Goal: Task Accomplishment & Management: Manage account settings

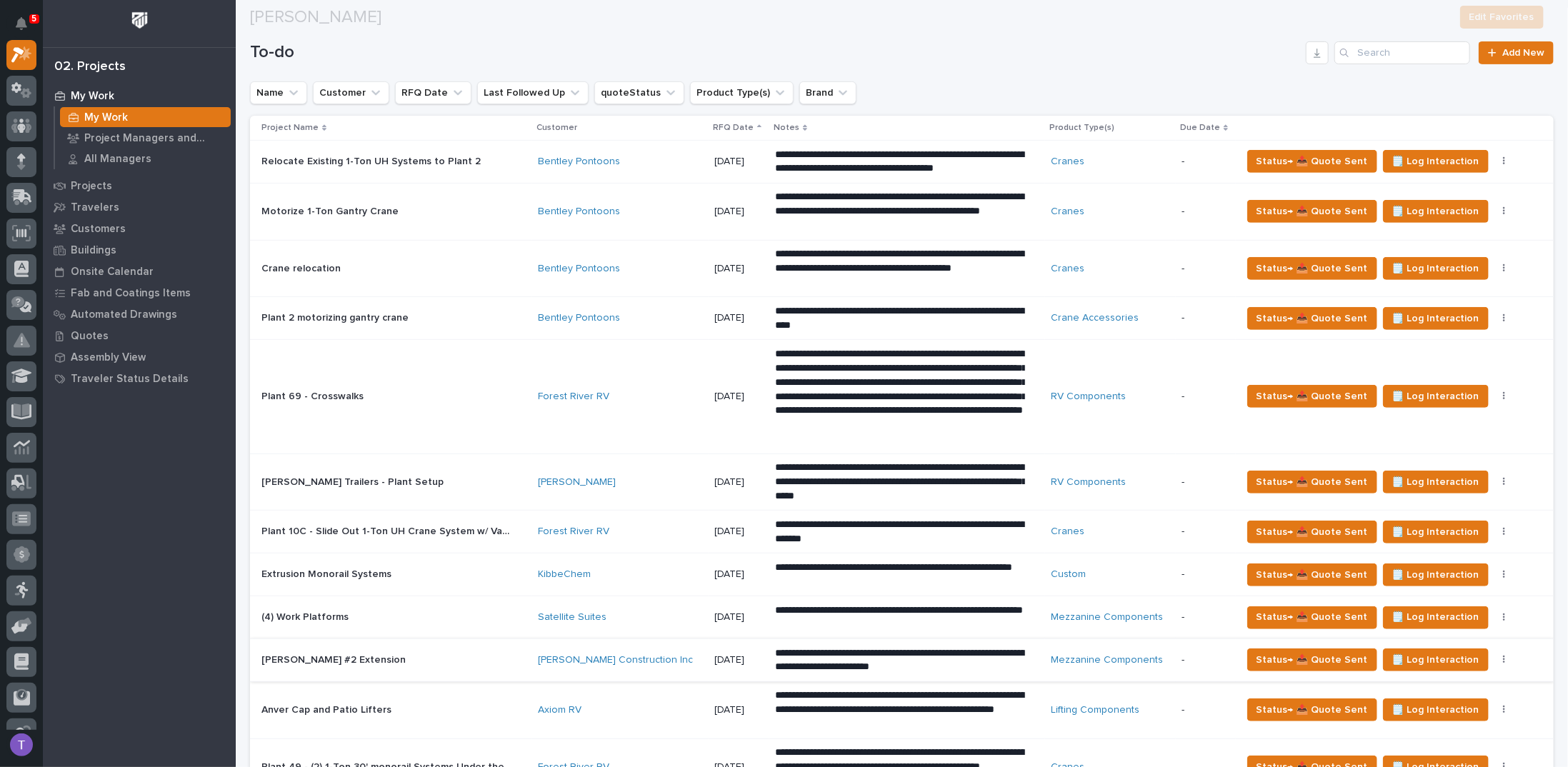
scroll to position [393, 0]
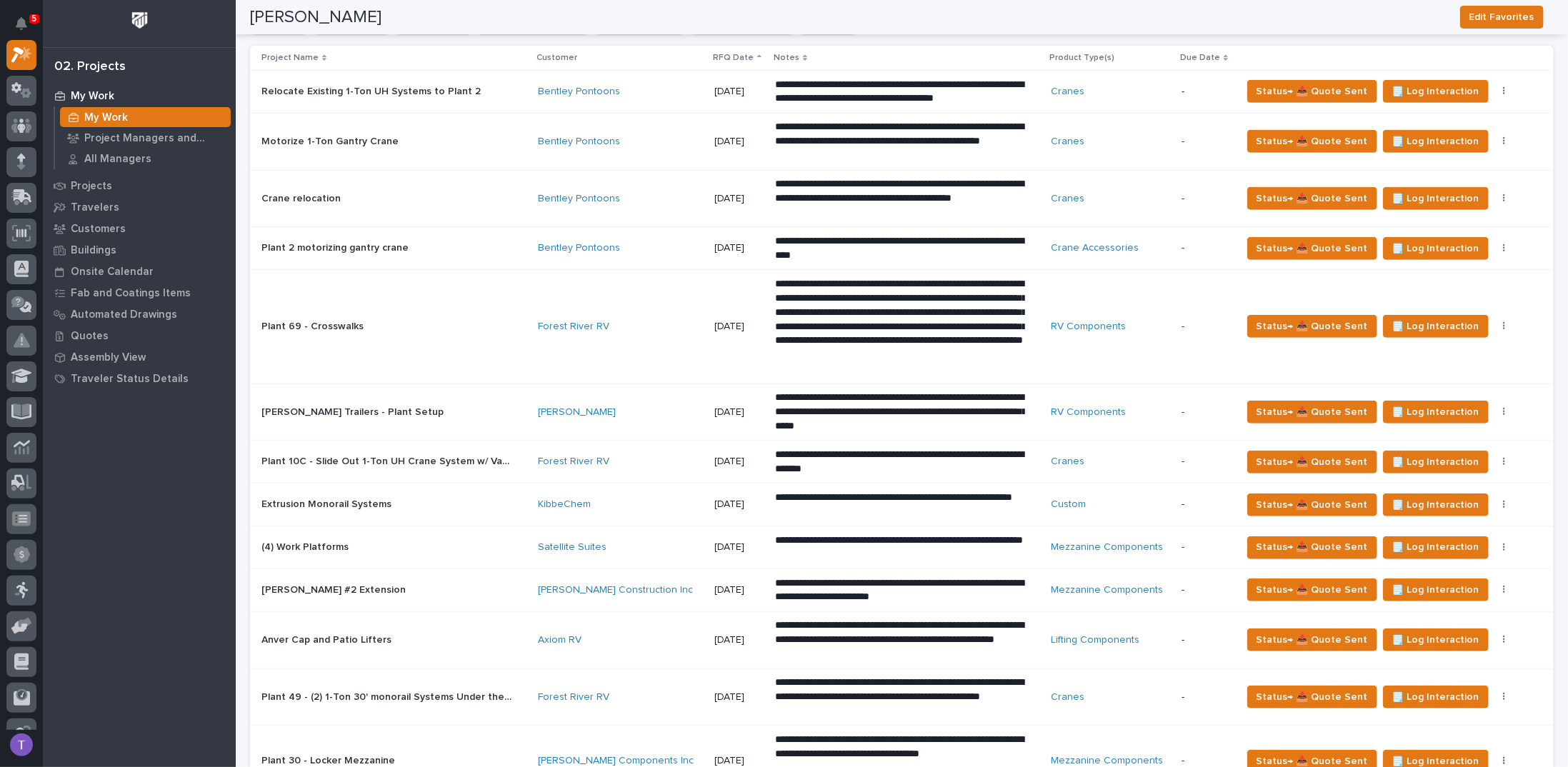
click at [332, 632] on p "Anver Cap and Patio Lifters" at bounding box center [328, 639] width 133 height 15
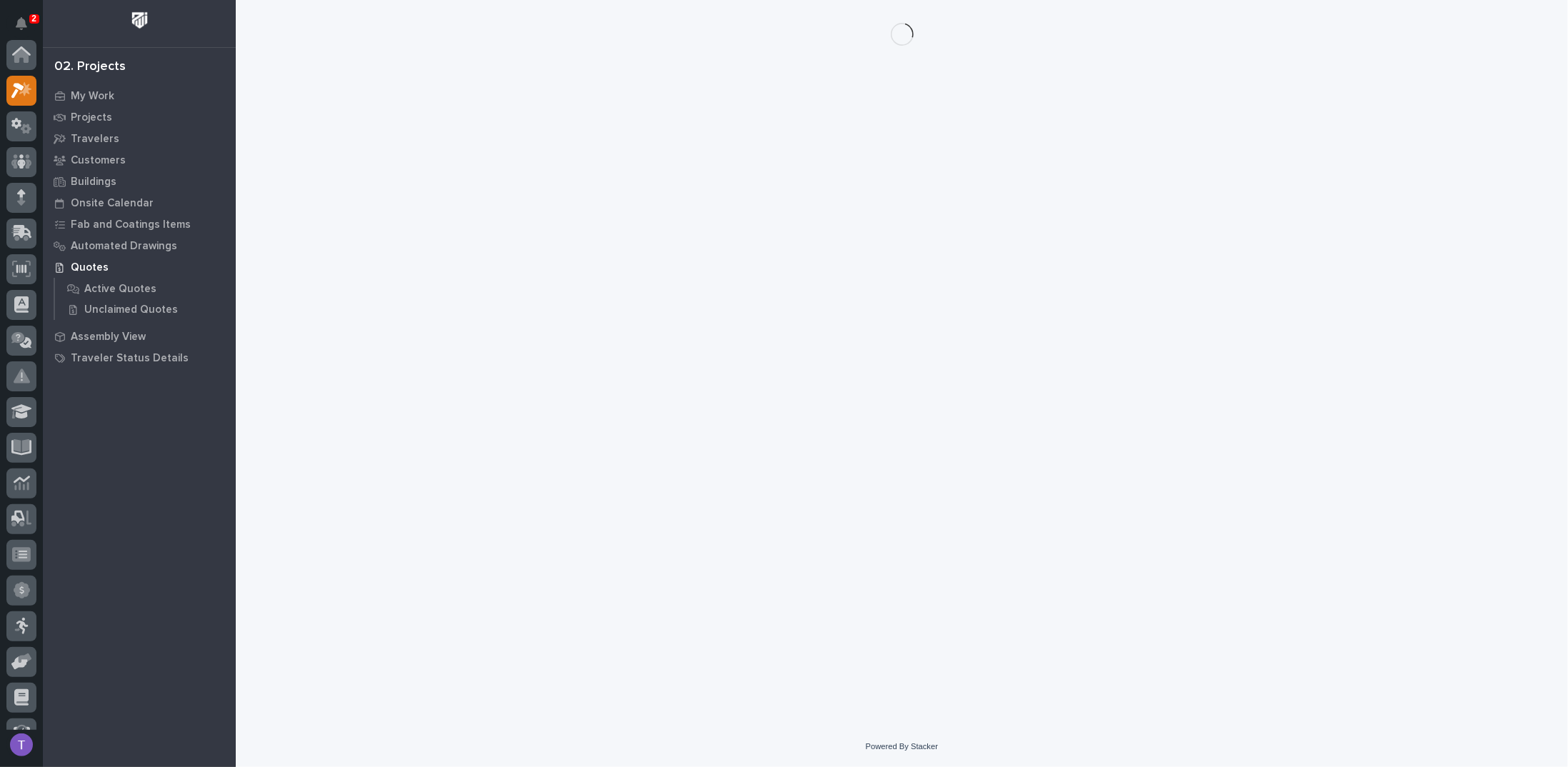
scroll to position [35, 0]
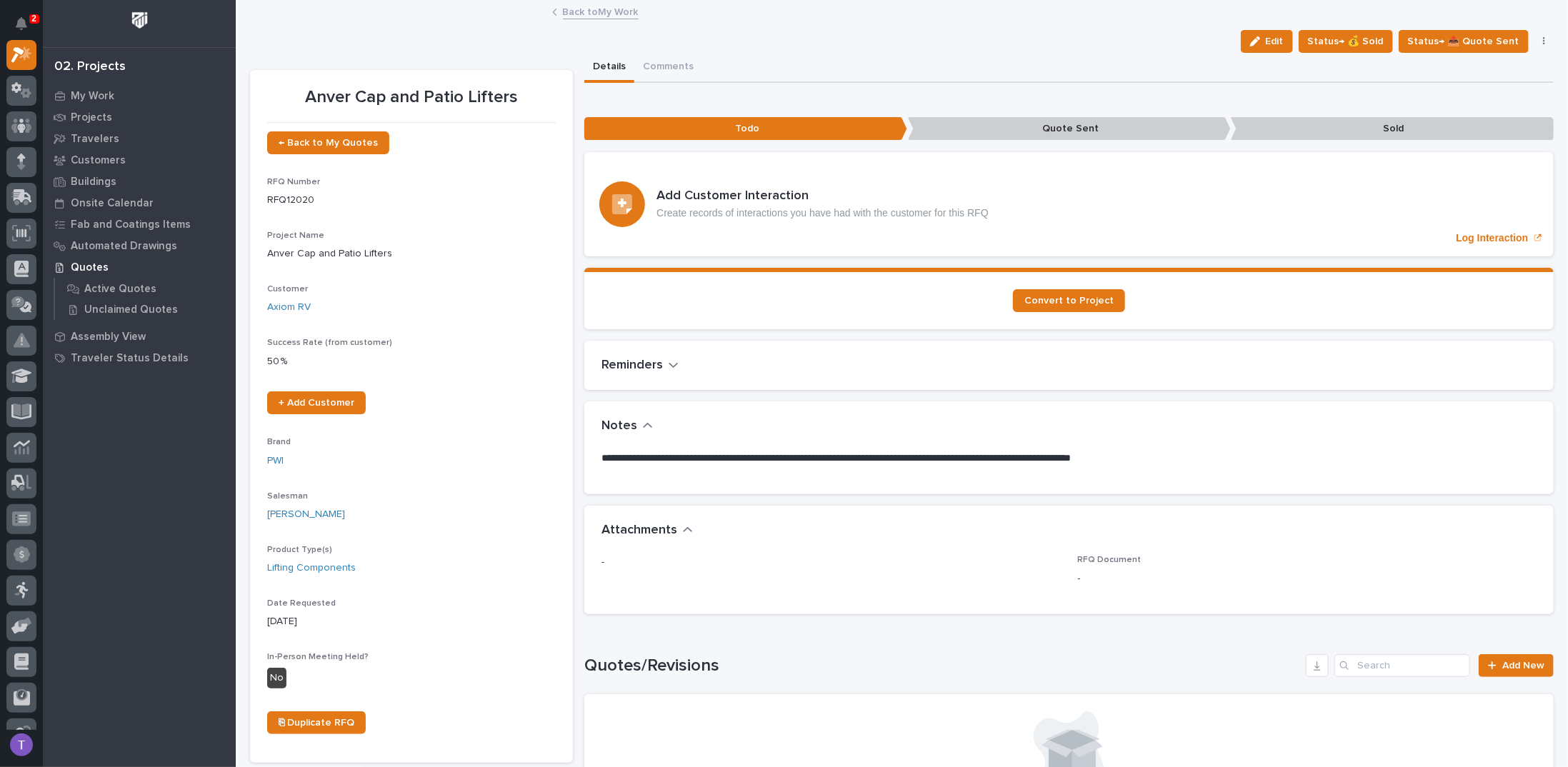
click at [568, 14] on link "Back to My Work" at bounding box center [600, 11] width 75 height 16
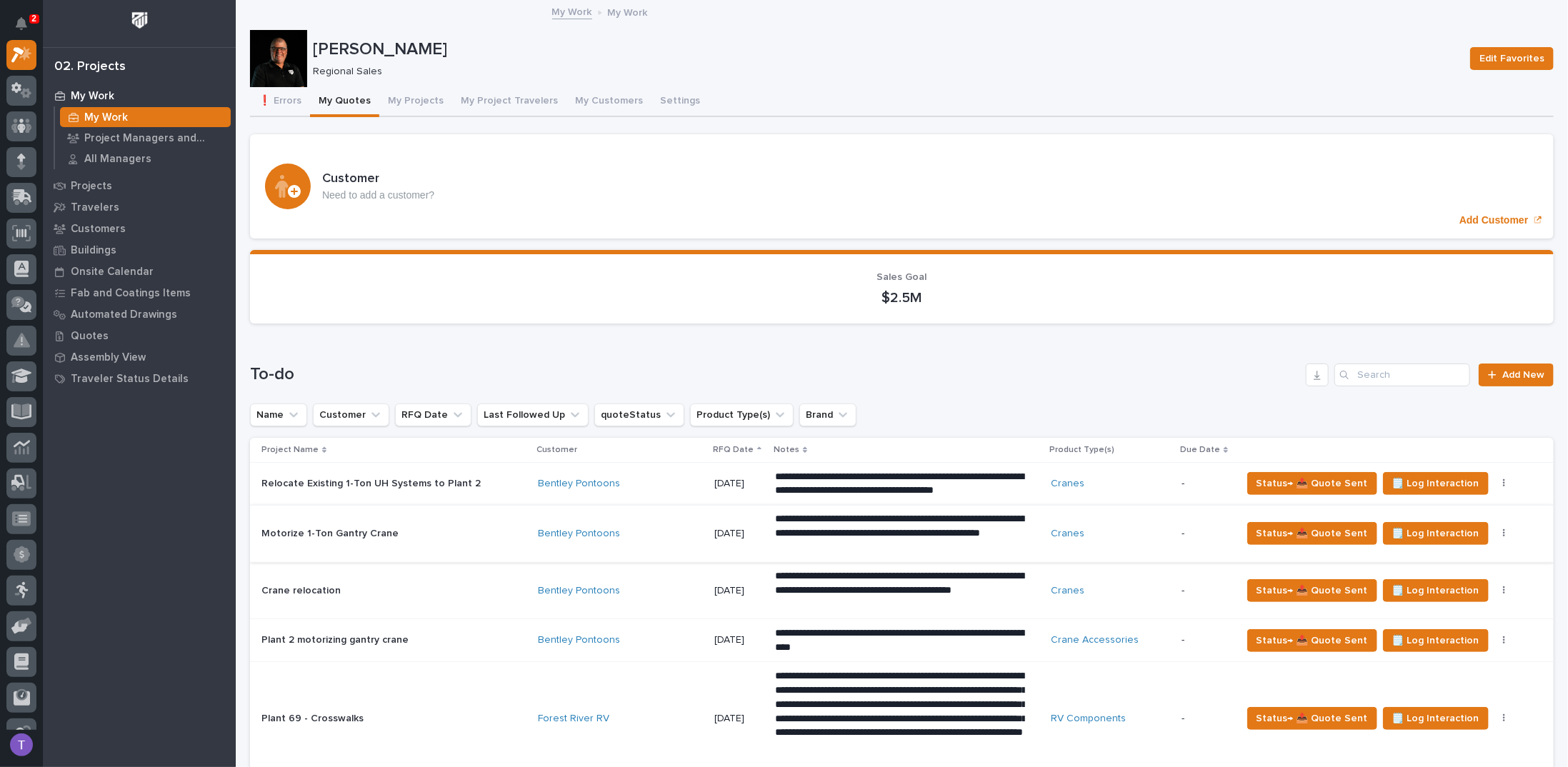
scroll to position [786, 0]
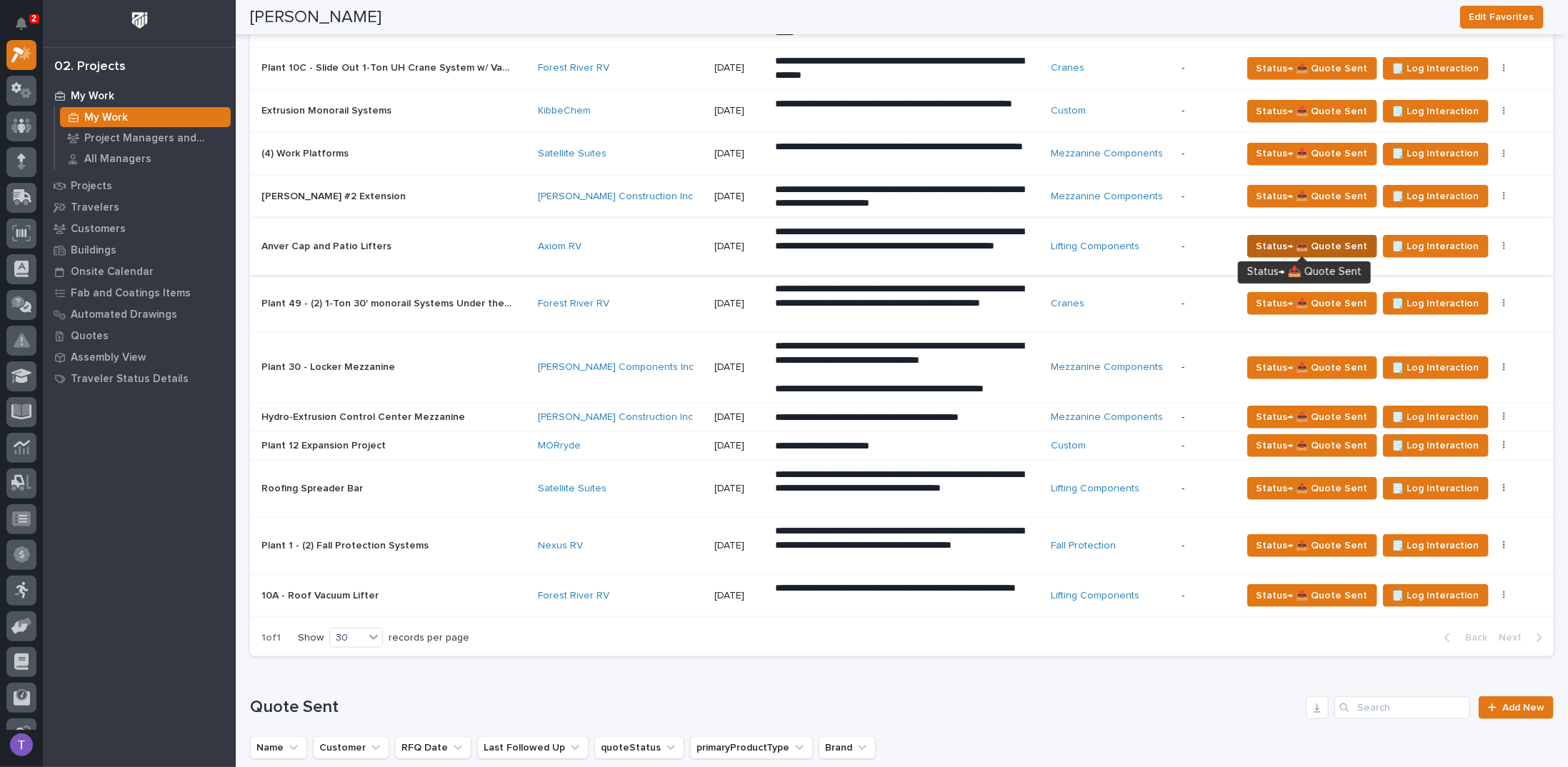
click at [1303, 238] on span "Status→ 📤 Quote Sent" at bounding box center [1313, 246] width 112 height 17
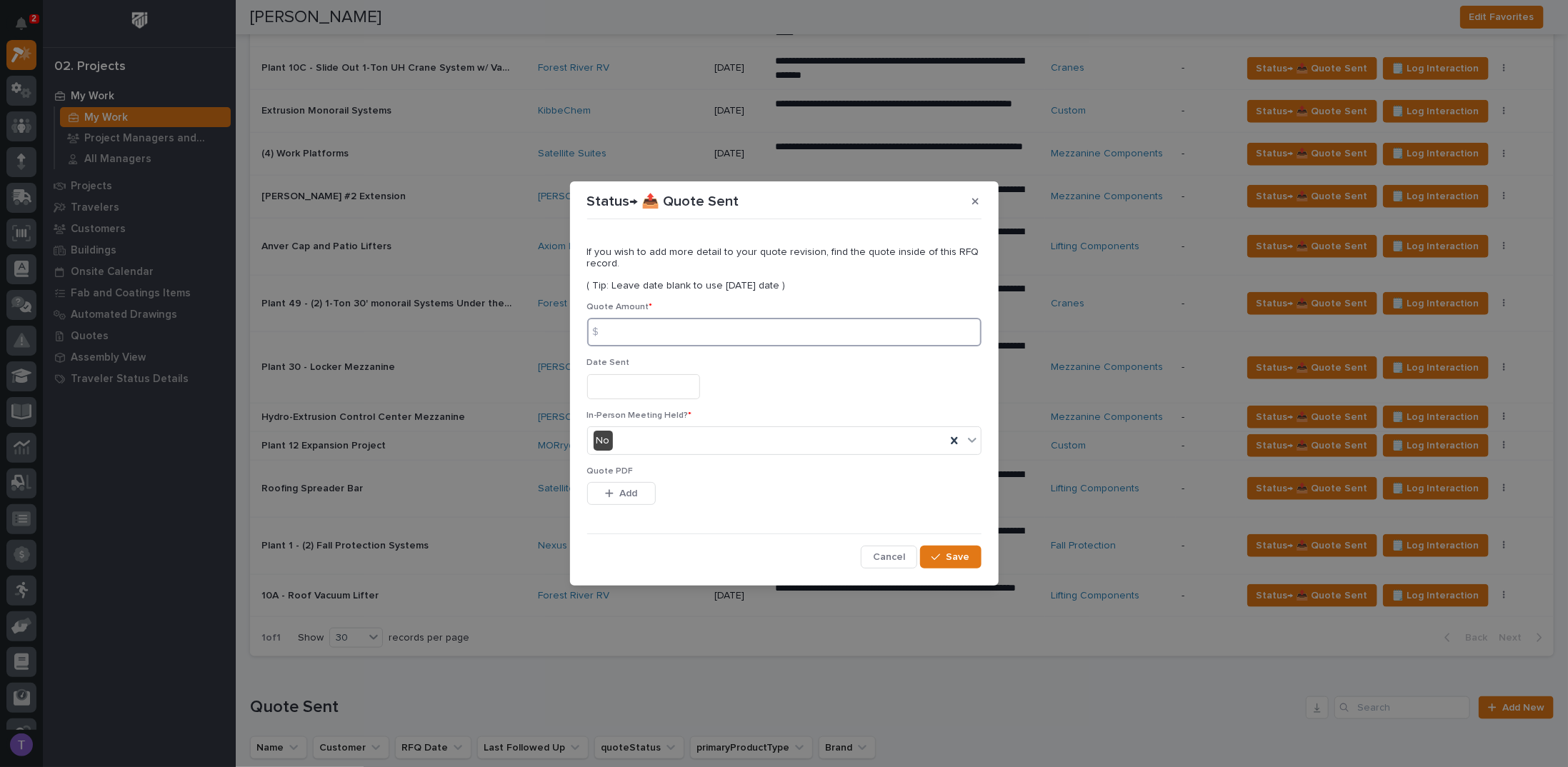
click at [661, 336] on input at bounding box center [784, 332] width 394 height 28
type input "30685"
click at [635, 388] on input "text" at bounding box center [644, 387] width 113 height 25
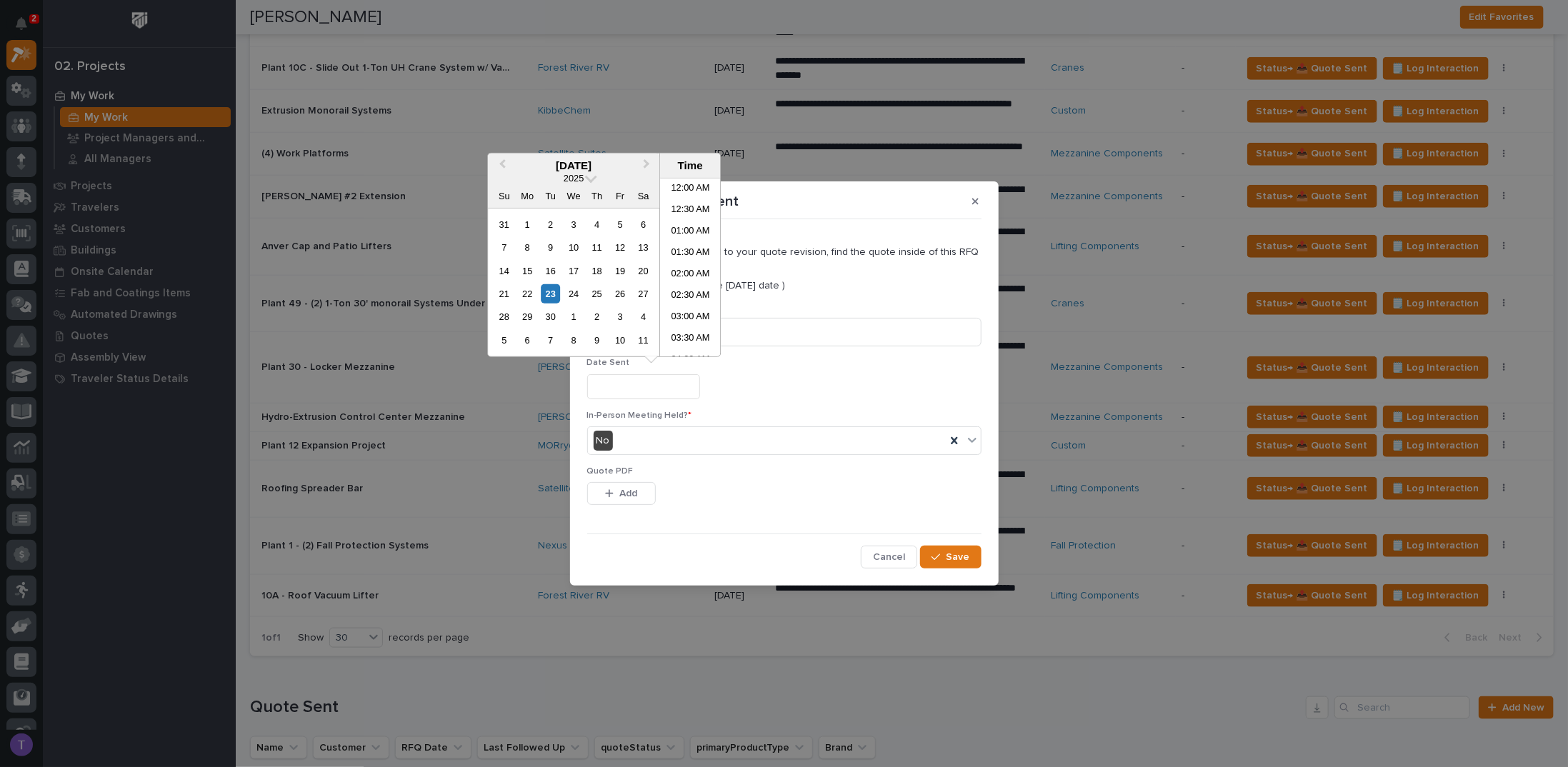
scroll to position [435, 0]
click at [552, 289] on div "23" at bounding box center [550, 294] width 19 height 19
type input "**********"
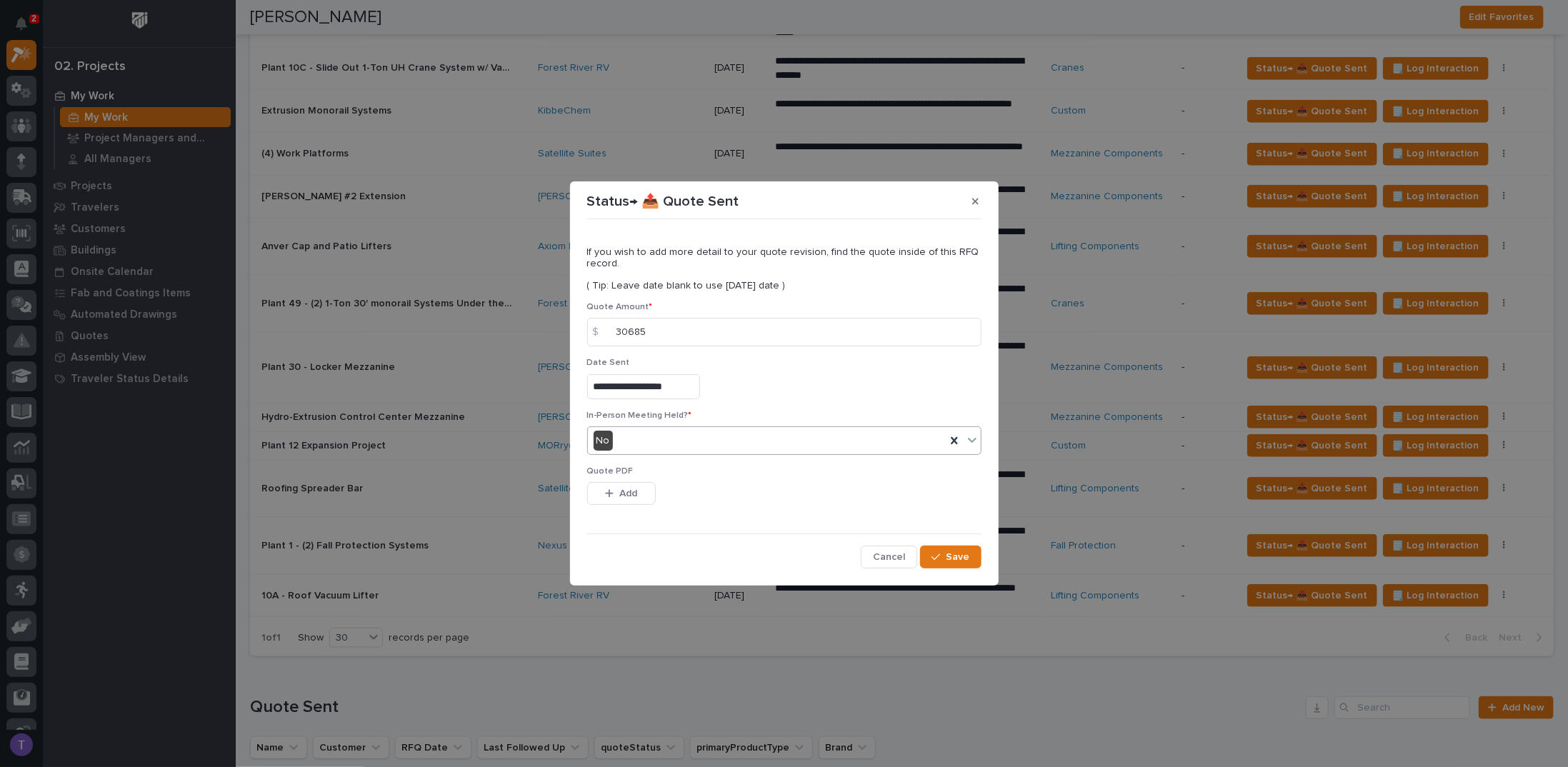
click at [770, 389] on div "**********" at bounding box center [784, 387] width 394 height 25
click at [617, 489] on div "button" at bounding box center [613, 493] width 15 height 10
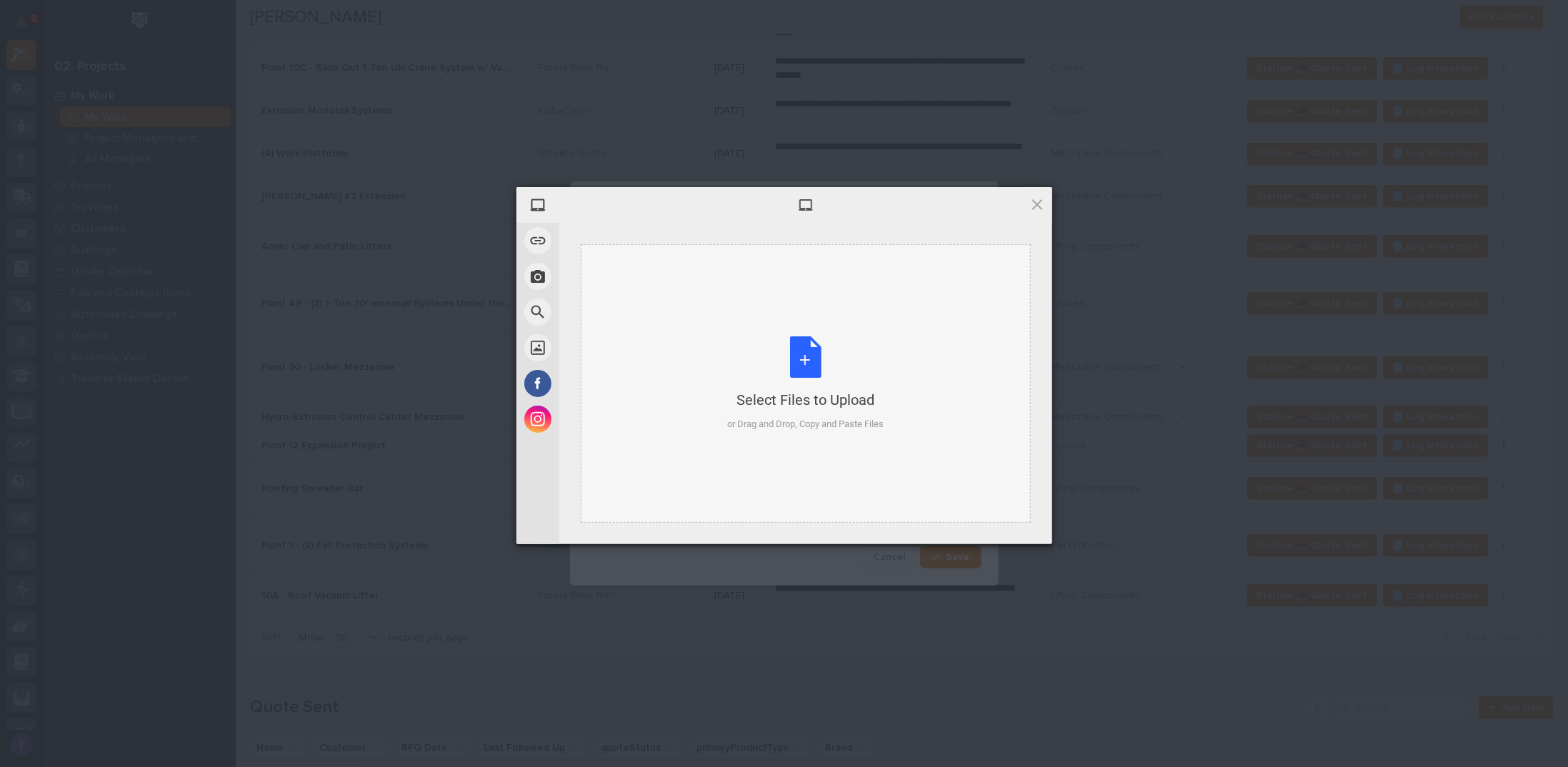
click at [809, 357] on div "Select Files to Upload or Drag and Drop, Copy and Paste Files" at bounding box center [805, 384] width 156 height 95
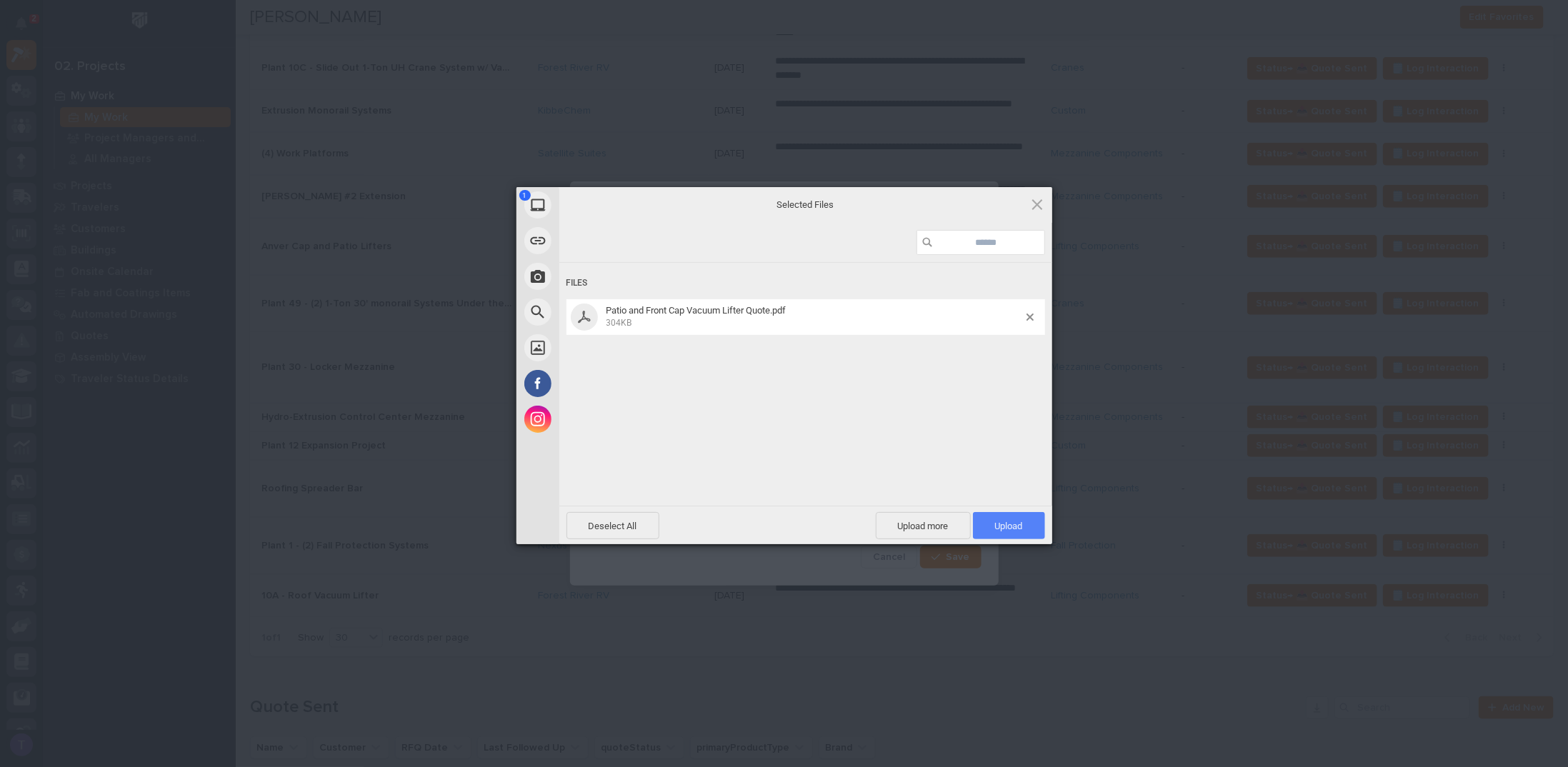
click at [1018, 521] on span "Upload 1" at bounding box center [1009, 526] width 28 height 11
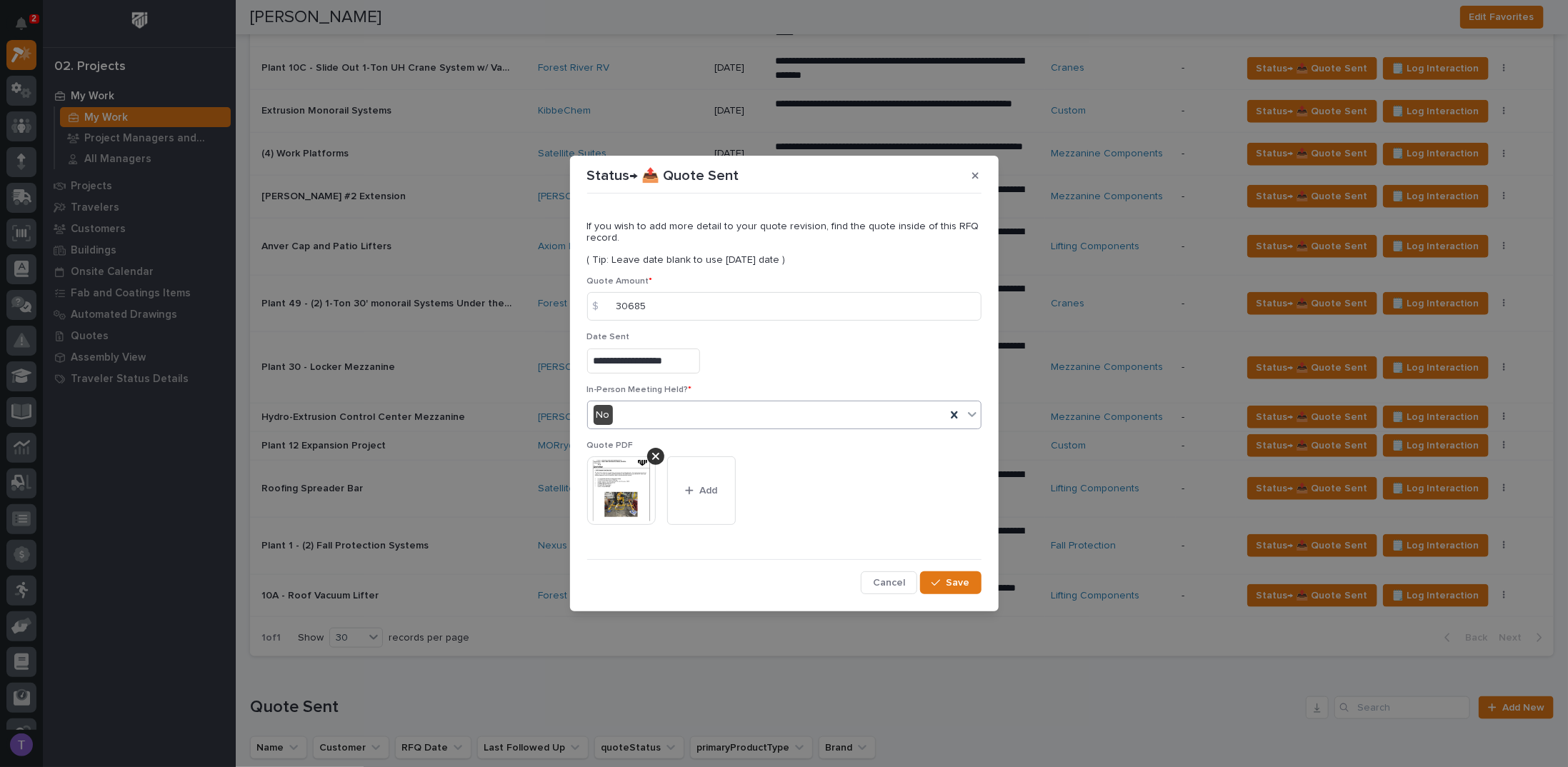
click at [933, 571] on div "**********" at bounding box center [784, 396] width 394 height 395
click at [956, 581] on span "Save" at bounding box center [958, 583] width 24 height 13
